Goal: Information Seeking & Learning: Learn about a topic

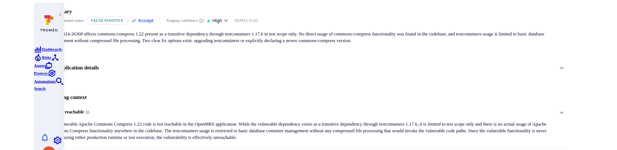
scroll to position [74, 0]
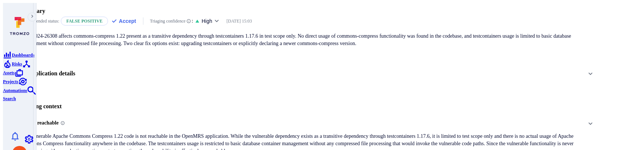
click at [287, 117] on span "Not reachable" at bounding box center [300, 123] width 560 height 12
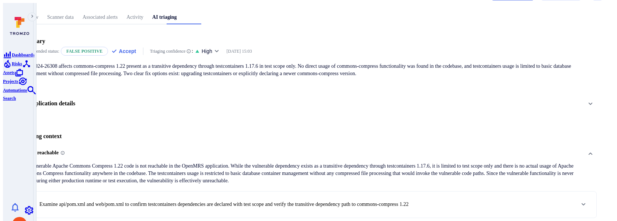
scroll to position [0, 0]
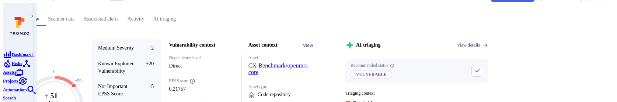
scroll to position [34, 0]
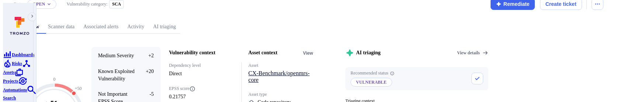
click at [309, 70] on link "CX-Benchmark/openmrs-core" at bounding box center [278, 76] width 61 height 13
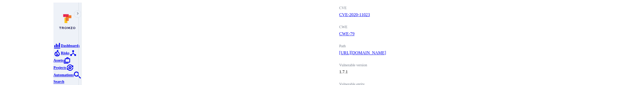
scroll to position [409, 0]
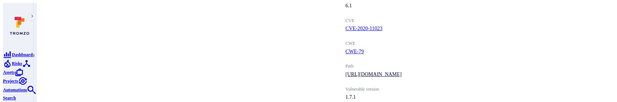
click at [401, 72] on link "[URL][DOMAIN_NAME]" at bounding box center [373, 75] width 56 height 6
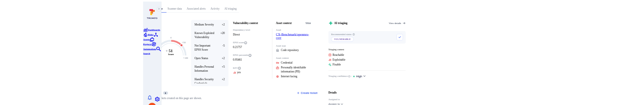
scroll to position [0, 0]
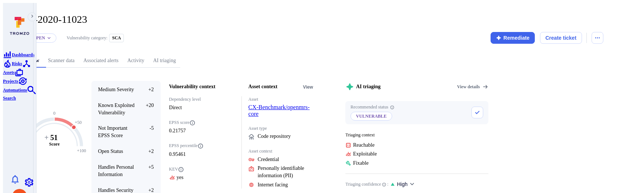
click at [180, 54] on link "AI triaging" at bounding box center [164, 61] width 32 height 14
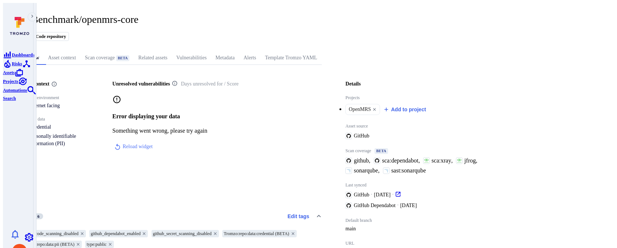
scroll to position [24, 0]
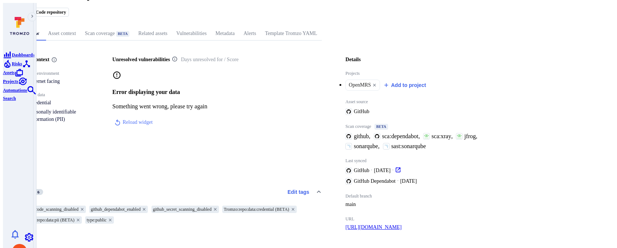
click at [401, 224] on link "[URL][DOMAIN_NAME]" at bounding box center [373, 227] width 56 height 7
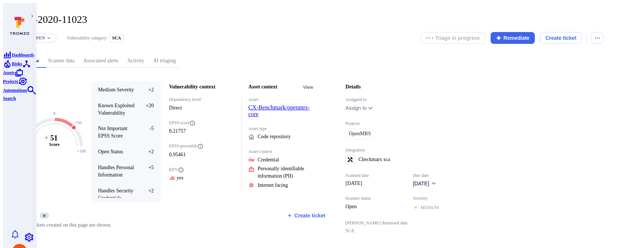
click at [180, 54] on link "AI triaging" at bounding box center [164, 61] width 32 height 14
